Goal: Transaction & Acquisition: Obtain resource

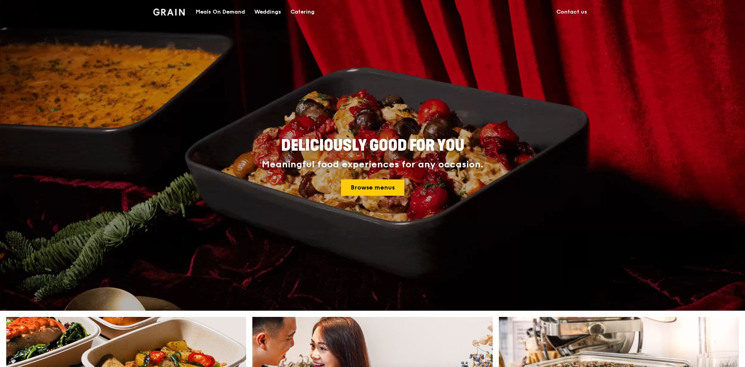
click at [297, 11] on div "Catering" at bounding box center [302, 11] width 24 height 23
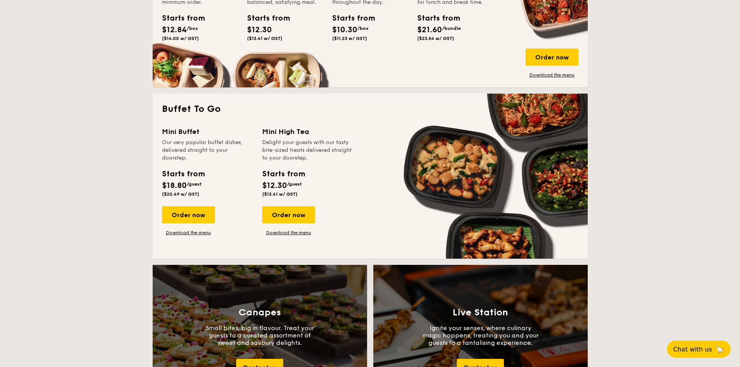
scroll to position [583, 0]
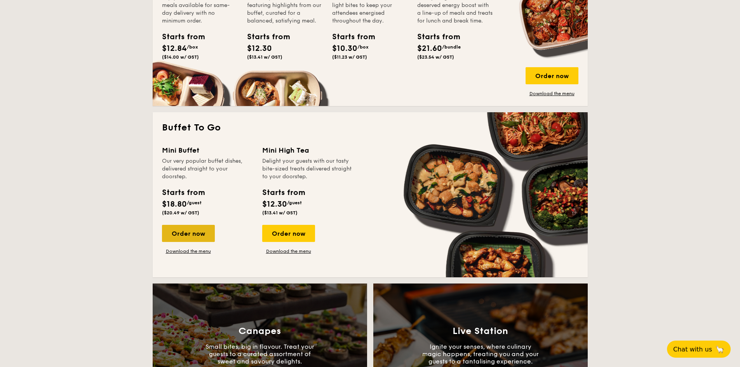
click at [197, 229] on div "Order now" at bounding box center [188, 233] width 53 height 17
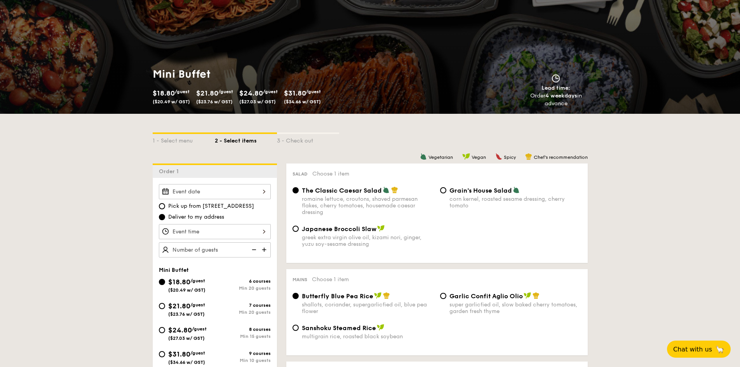
scroll to position [39, 0]
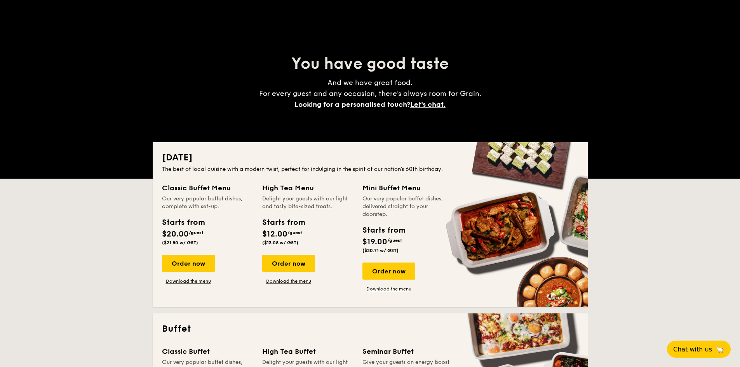
scroll to position [1433, 0]
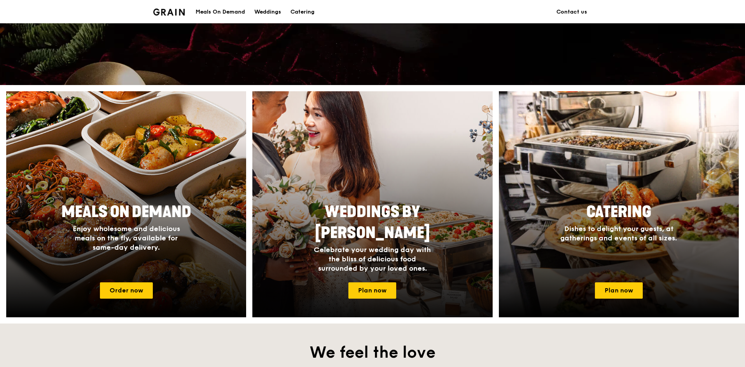
scroll to position [233, 0]
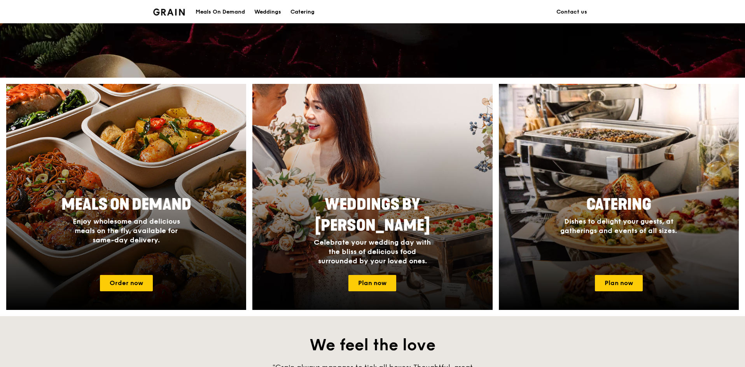
click at [375, 254] on div "Weddings by Grain Celebrate your wedding day with the bliss of delicious food s…" at bounding box center [372, 230] width 240 height 78
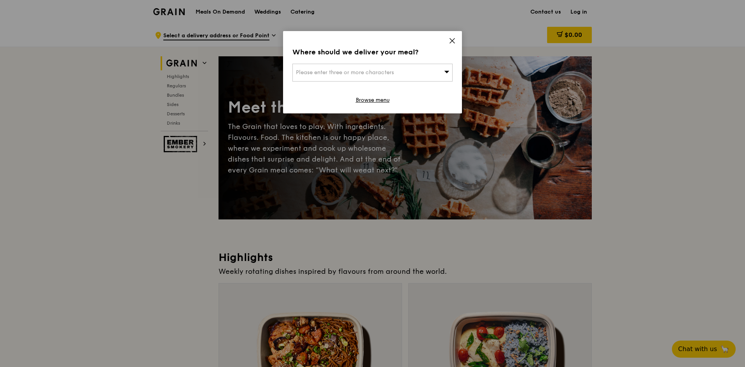
click at [455, 36] on div "Where should we deliver your meal? Please enter three or more characters Browse…" at bounding box center [372, 72] width 179 height 82
click at [459, 40] on div "Where should we deliver your meal? Please enter three or more characters Browse…" at bounding box center [372, 72] width 179 height 82
click at [451, 40] on icon at bounding box center [452, 40] width 5 height 5
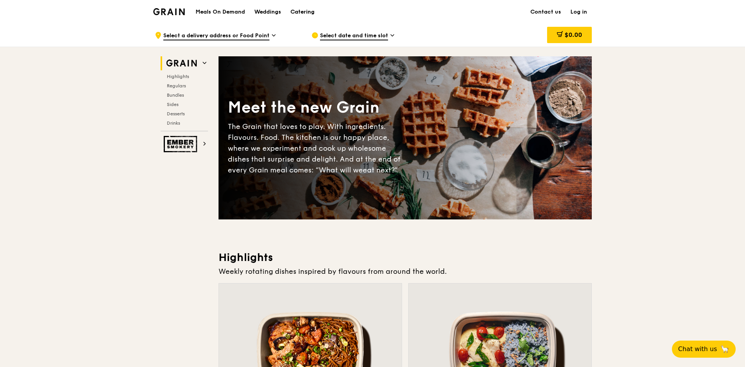
click at [309, 9] on div "Catering" at bounding box center [302, 11] width 24 height 23
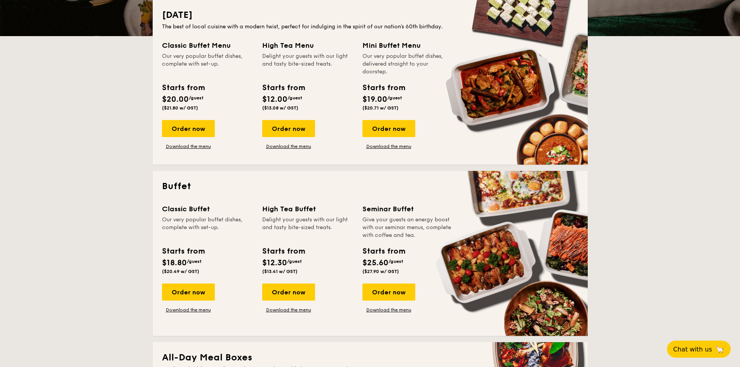
scroll to position [194, 0]
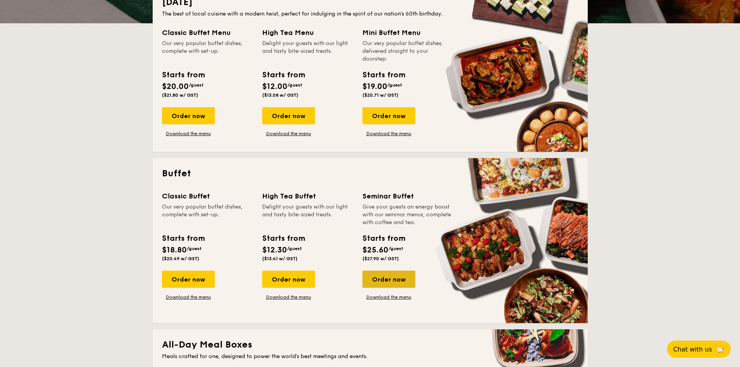
click at [377, 277] on div "Order now" at bounding box center [389, 279] width 53 height 17
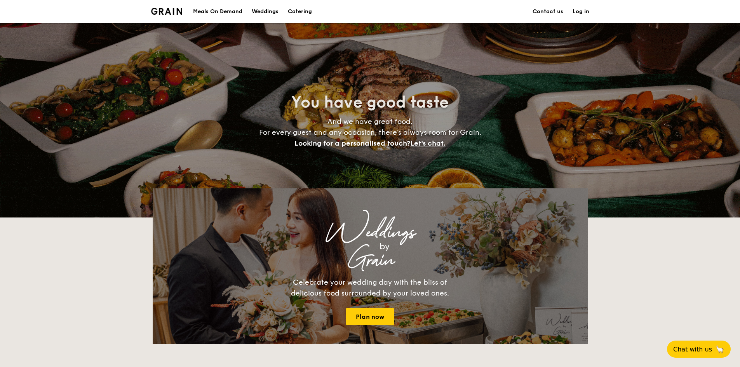
scroll to position [194, 0]
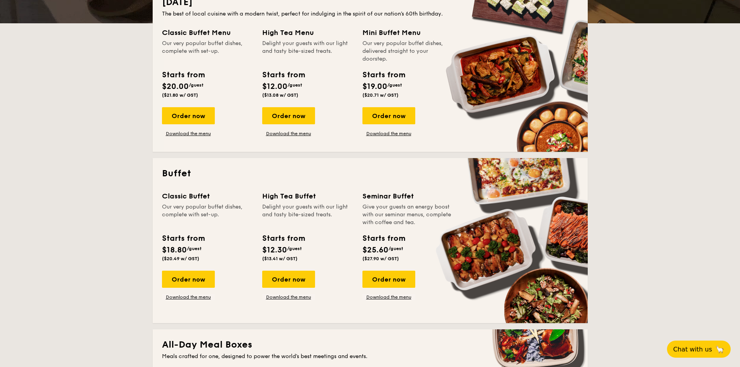
click at [403, 304] on div "Classic Buffet Our very popular buffet dishes, complete with set-up. Starts fro…" at bounding box center [370, 252] width 417 height 123
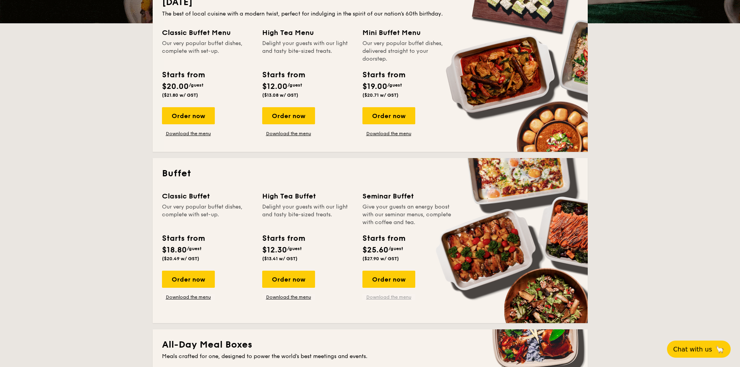
click at [398, 298] on link "Download the menu" at bounding box center [389, 297] width 53 height 6
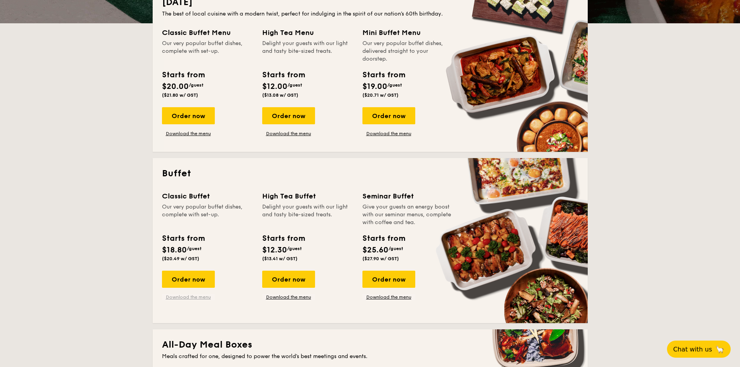
click at [185, 296] on link "Download the menu" at bounding box center [188, 297] width 53 height 6
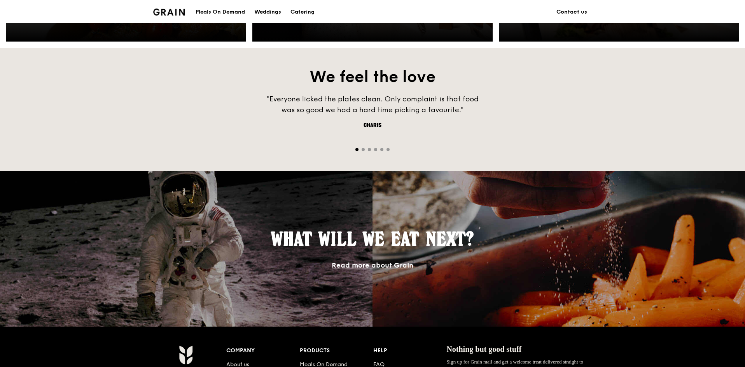
scroll to position [505, 0]
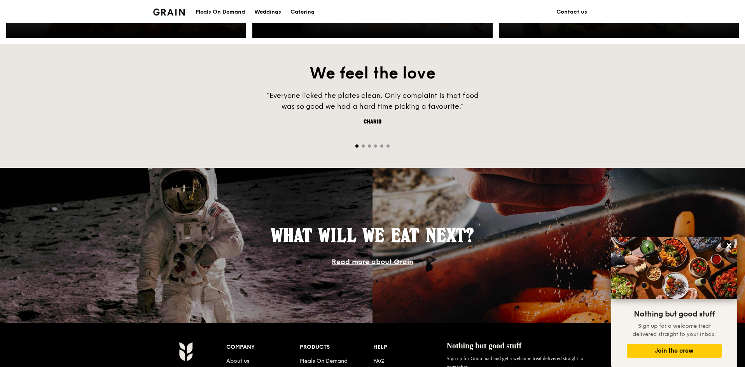
click at [228, 16] on div "Meals On Demand" at bounding box center [219, 11] width 49 height 23
